Goal: Information Seeking & Learning: Learn about a topic

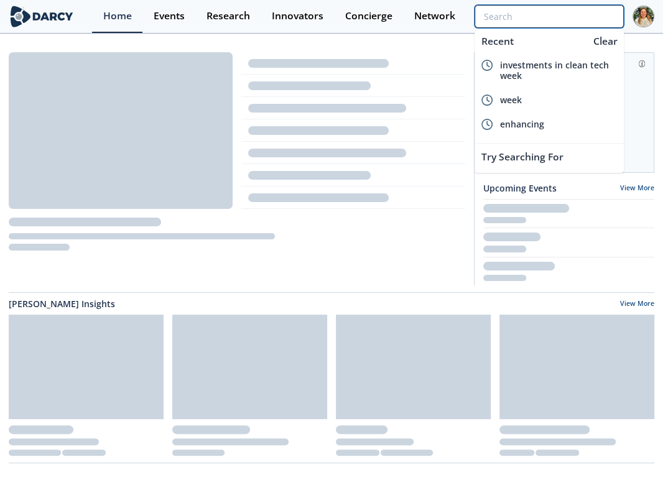
click at [566, 17] on input "search" at bounding box center [549, 16] width 149 height 23
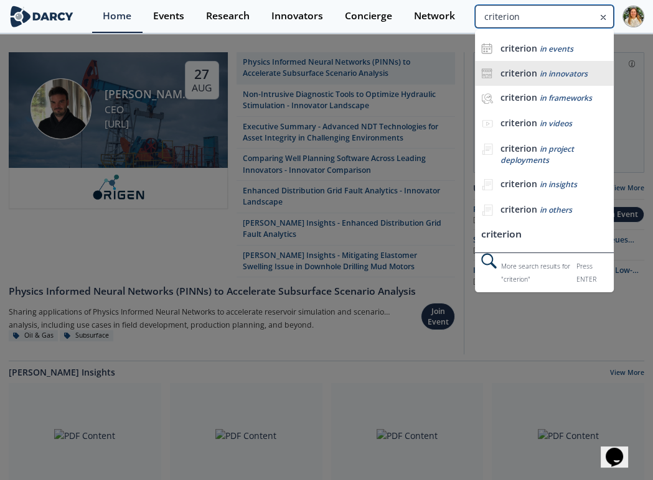
type input "criterion"
click at [553, 74] on span "in innovators" at bounding box center [564, 73] width 48 height 11
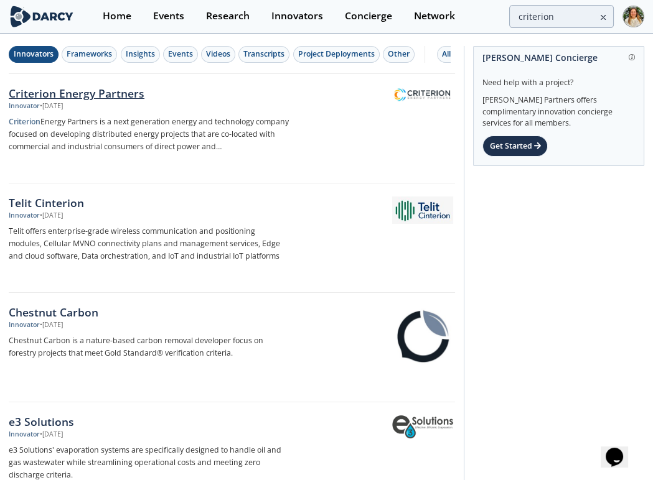
click at [84, 93] on div "Criterion Energy Partners" at bounding box center [149, 93] width 281 height 16
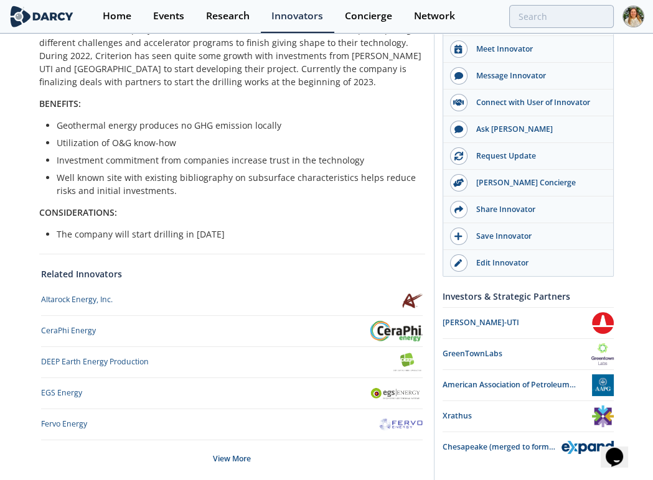
scroll to position [414, 0]
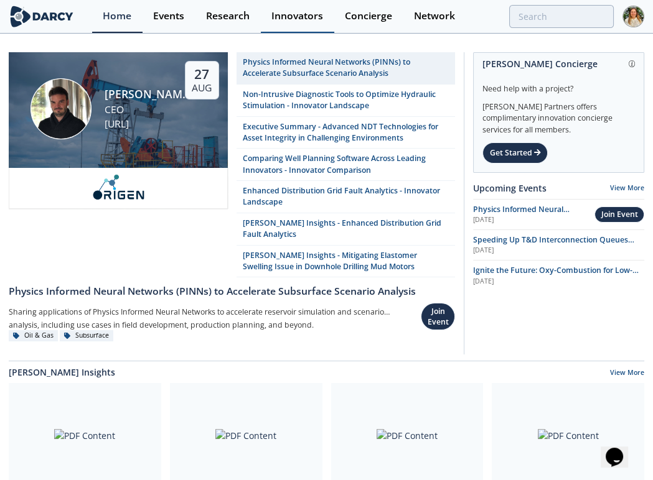
drag, startPoint x: 284, startPoint y: 11, endPoint x: 299, endPoint y: 24, distance: 19.9
click at [284, 11] on div "Innovators" at bounding box center [297, 16] width 52 height 10
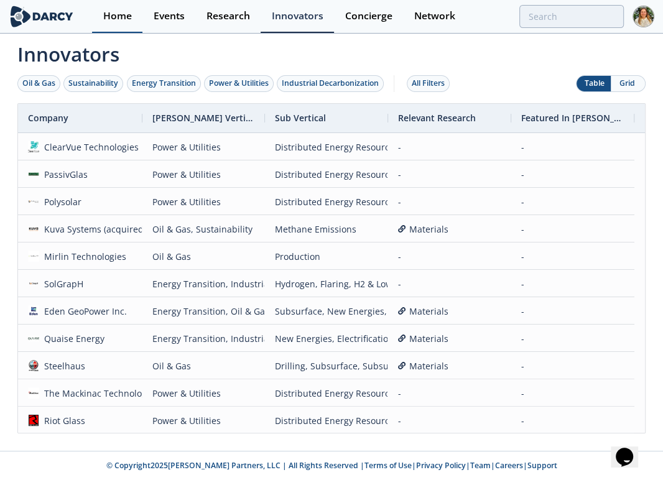
click at [115, 18] on div "Home" at bounding box center [117, 16] width 29 height 10
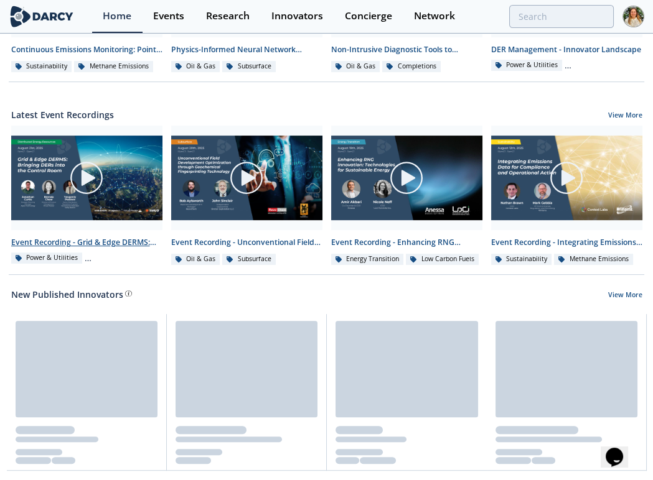
scroll to position [686, 0]
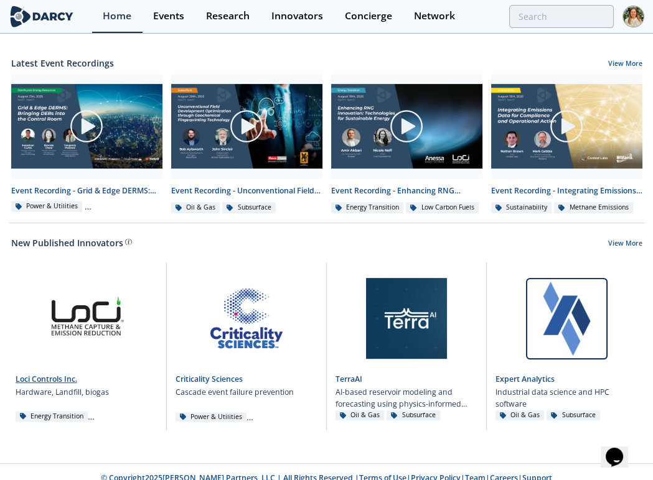
click at [50, 380] on link "Loci Controls Inc." at bounding box center [47, 379] width 62 height 11
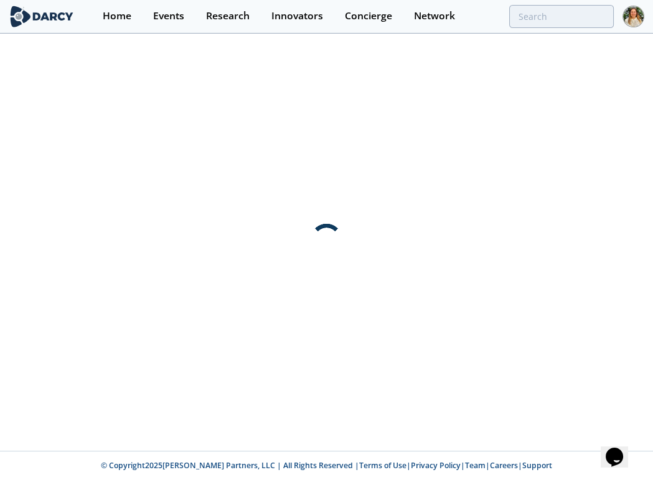
scroll to position [0, 0]
